Goal: Check status: Check status

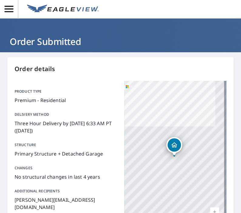
click at [11, 8] on icon "button" at bounding box center [9, 9] width 11 height 11
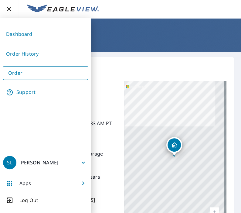
click at [25, 57] on link "Order History" at bounding box center [45, 53] width 85 height 15
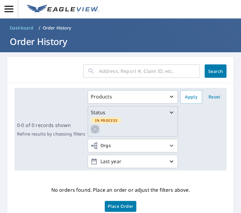
click at [93, 130] on icon "button" at bounding box center [95, 129] width 8 height 8
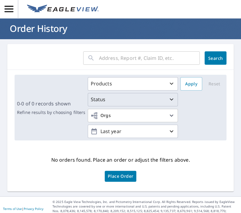
scroll to position [20, 0]
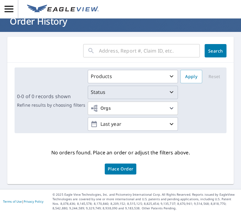
click at [220, 48] on button "Search" at bounding box center [215, 50] width 22 height 13
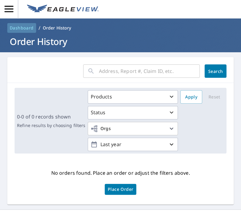
click at [24, 28] on span "Dashboard" at bounding box center [22, 28] width 24 height 6
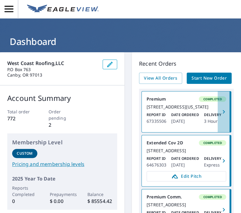
click at [222, 113] on icon "button" at bounding box center [223, 112] width 2 height 4
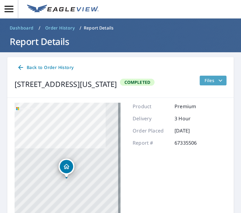
click at [217, 82] on icon "filesDropdownBtn-67335506" at bounding box center [220, 80] width 7 height 7
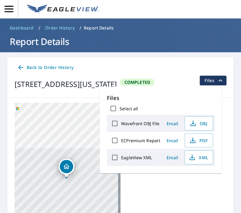
click at [49, 67] on span "Back to Order History" at bounding box center [45, 68] width 56 height 8
